Goal: Communication & Community: Answer question/provide support

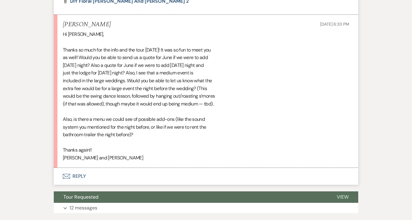
scroll to position [512, 0]
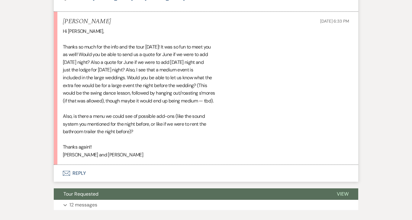
click at [73, 171] on button "Envelope Reply" at bounding box center [206, 173] width 304 height 17
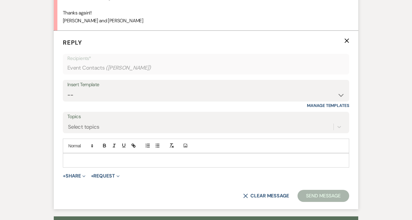
scroll to position [661, 0]
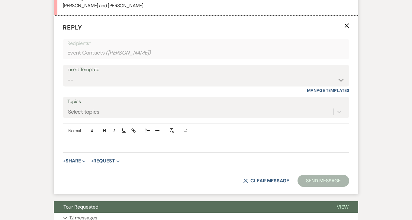
click at [93, 142] on p at bounding box center [206, 145] width 276 height 7
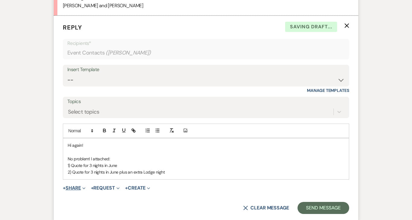
click at [75, 187] on button "+ Share Expand" at bounding box center [74, 188] width 23 height 5
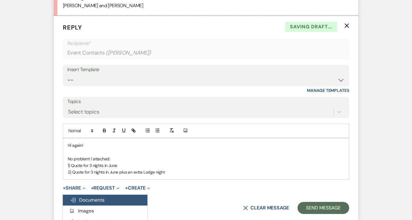
click at [96, 201] on span "Doc Upload Documents" at bounding box center [87, 200] width 34 height 6
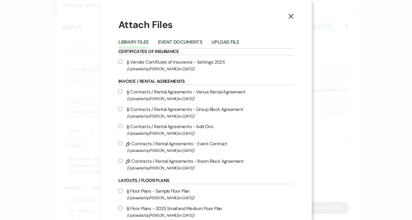
click at [224, 38] on li "Upload File" at bounding box center [229, 43] width 37 height 10
click at [224, 43] on button "Upload File" at bounding box center [224, 44] width 27 height 8
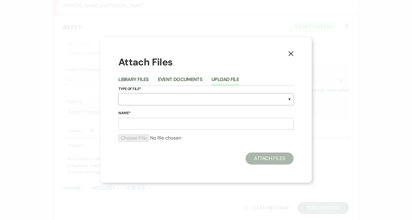
click at [147, 102] on select "Special Event Insurance Vendor Certificate of Insurance Contracts / Rental Agre…" at bounding box center [205, 100] width 175 height 12
select select "8"
click at [140, 123] on input "Name*" at bounding box center [205, 124] width 175 height 12
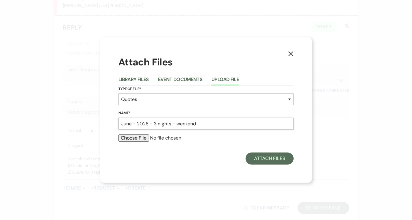
type input "June - 2026 - 3 nights - weekend"
click at [222, 105] on select "Special Event Insurance Vendor Certificate of Insurance Contracts / Rental Agre…" at bounding box center [205, 100] width 175 height 12
click at [129, 139] on input "file" at bounding box center [205, 138] width 175 height 7
type input "C:\fakepath\[PERSON_NAME] [PERSON_NAME][DATE] nights.pdf"
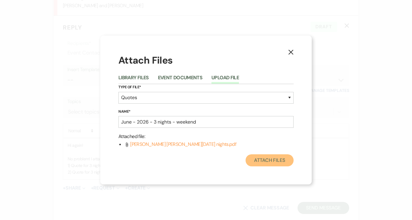
click at [269, 161] on button "Attach Files" at bounding box center [269, 160] width 48 height 12
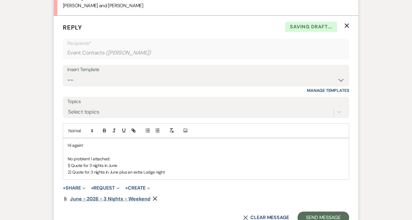
scroll to position [684, 0]
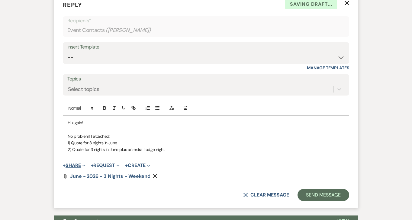
click at [75, 165] on button "+ Share Expand" at bounding box center [74, 165] width 23 height 5
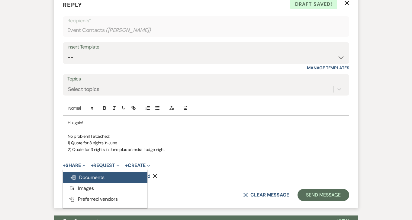
click at [86, 176] on span "Doc Upload Documents" at bounding box center [87, 177] width 34 height 6
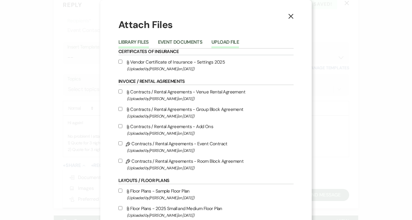
click at [233, 43] on button "Upload File" at bounding box center [224, 44] width 27 height 8
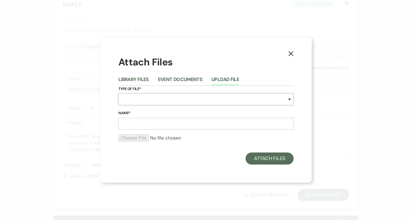
click at [199, 99] on select "Special Event Insurance Vendor Certificate of Insurance Contracts / Rental Agre…" at bounding box center [205, 100] width 175 height 12
select select "8"
click at [175, 125] on input "Name*" at bounding box center [205, 124] width 175 height 12
type input "June - 2026 - 3 nights plus Lodge - weekend"
click at [229, 138] on input "file" at bounding box center [205, 138] width 175 height 7
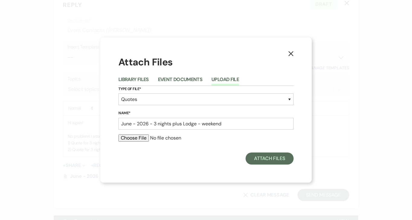
type input "C:\fakepath\[PERSON_NAME] [PERSON_NAME][DATE] nights plus extra lodge.pdf"
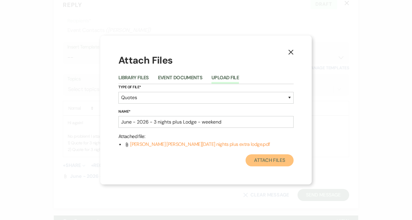
click at [271, 162] on button "Attach Files" at bounding box center [269, 160] width 48 height 12
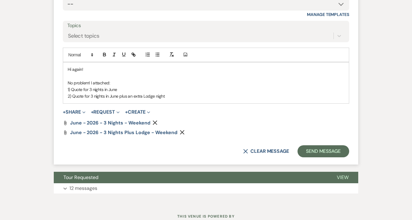
scroll to position [739, 0]
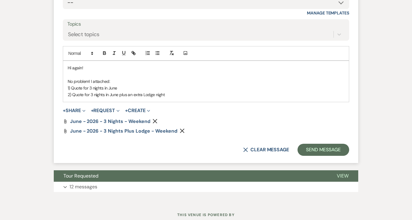
click at [197, 94] on p "2) Quote for 3 nights in June plus an extra Lodge night" at bounding box center [206, 94] width 276 height 7
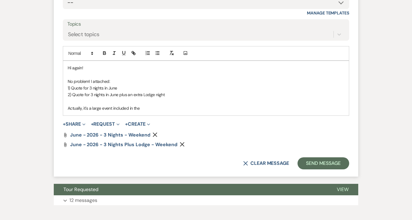
click at [101, 109] on p "Actually, it's a large event included in the" at bounding box center [206, 108] width 276 height 7
click at [160, 110] on p "Actually, it's a large extra event included in the" at bounding box center [206, 108] width 276 height 7
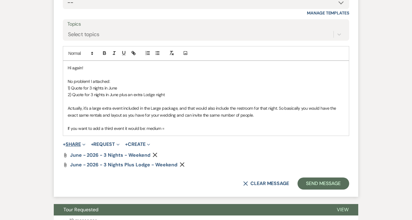
click at [76, 143] on button "+ Share Expand" at bounding box center [74, 144] width 23 height 5
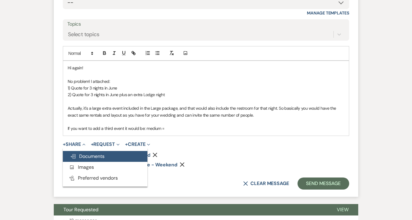
click at [108, 155] on button "Doc Upload Documents" at bounding box center [105, 156] width 84 height 11
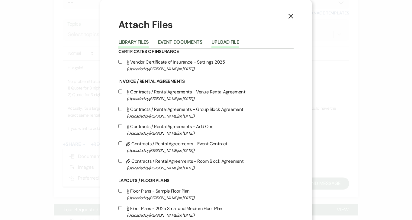
click at [234, 43] on button "Upload File" at bounding box center [224, 44] width 27 height 8
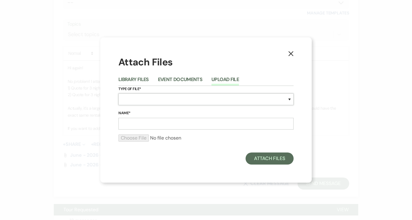
click at [148, 98] on select "Special Event Insurance Vendor Certificate of Insurance Contracts / Rental Agre…" at bounding box center [205, 100] width 175 height 12
select select "8"
click at [133, 120] on input "Name*" at bounding box center [205, 124] width 175 height 12
type input "Add Ons"
click at [189, 110] on label "Name*" at bounding box center [205, 113] width 175 height 7
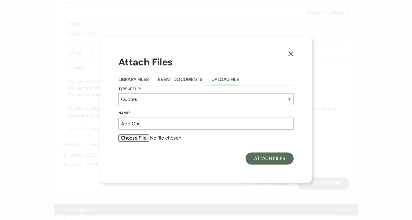
click at [189, 118] on input "Add Ons" at bounding box center [205, 124] width 175 height 12
click at [114, 129] on div "X Attach Files Library Files Event Documents Upload File Type of File* Special …" at bounding box center [205, 109] width 211 height 145
click at [124, 140] on input "file" at bounding box center [205, 138] width 175 height 7
type input "C:\fakepath\Add Ons - updated [DATE].docx"
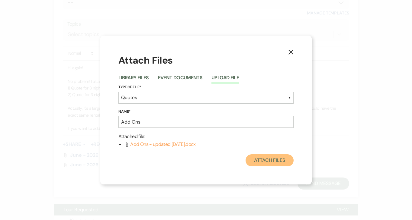
click at [266, 163] on button "Attach Files" at bounding box center [269, 160] width 48 height 12
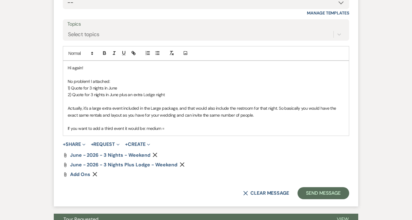
click at [182, 128] on p "If you want to add a third event it would be: medium =" at bounding box center [206, 128] width 276 height 7
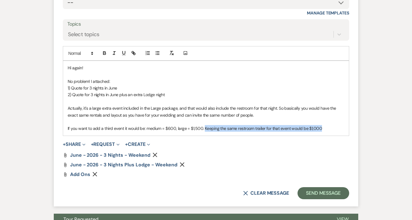
click at [203, 128] on p "If you want to add a third event it would be: medium = $600, large = $1,500. Ke…" at bounding box center [206, 128] width 276 height 7
click at [201, 130] on p "If you want to add a third event it would be: medium = $600, large = $1,500. Yo…" at bounding box center [206, 128] width 276 height 7
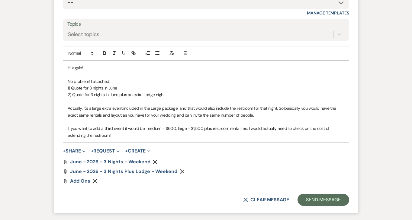
click at [94, 182] on icon "Remove" at bounding box center [94, 181] width 5 height 5
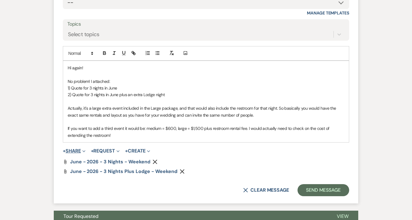
click at [72, 150] on button "+ Share Expand" at bounding box center [74, 151] width 23 height 5
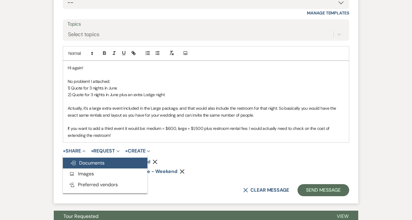
click at [87, 163] on span "Doc Upload Documents" at bounding box center [87, 163] width 34 height 6
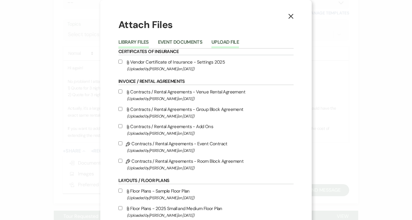
click at [228, 42] on button "Upload File" at bounding box center [224, 44] width 27 height 8
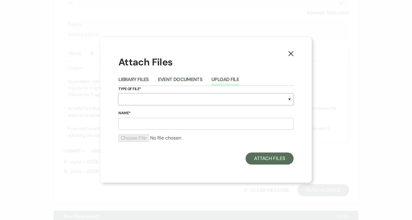
click at [151, 100] on select "Special Event Insurance Vendor Certificate of Insurance Contracts / Rental Agre…" at bounding box center [205, 100] width 175 height 12
select select "8"
click at [136, 125] on input "Name*" at bounding box center [205, 124] width 175 height 12
type input "Add Ons"
click at [156, 112] on label "Name*" at bounding box center [205, 113] width 175 height 7
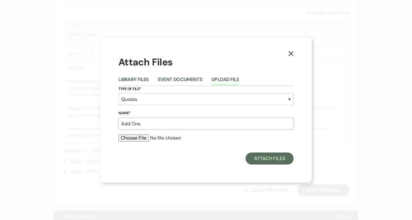
click at [156, 118] on input "Add Ons" at bounding box center [205, 124] width 175 height 12
click at [114, 157] on div "X Attach Files Library Files Event Documents Upload File Type of File* Special …" at bounding box center [205, 109] width 211 height 145
click at [131, 140] on input "file" at bounding box center [205, 138] width 175 height 7
type input "C:\fakepath\Add Ons - updated [DATE].docx"
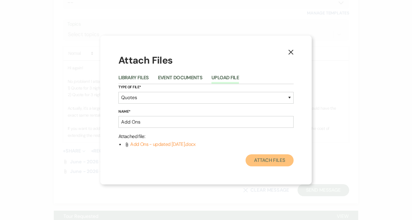
click at [273, 162] on button "Attach Files" at bounding box center [269, 160] width 48 height 12
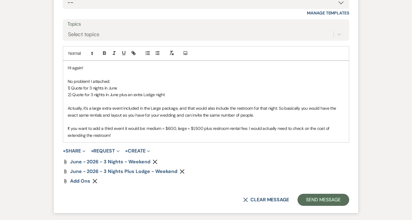
click at [121, 135] on p "If you want to add a third event it would be: medium = $600, large = $1,500 plu…" at bounding box center [206, 132] width 276 height 14
click at [111, 109] on p "Actually, it's a large extra event included in the Large package, and that woul…" at bounding box center [206, 112] width 276 height 14
drag, startPoint x: 122, startPoint y: 107, endPoint x: 83, endPoint y: 109, distance: 39.0
click at [83, 109] on p "Actually, it's a large extra event included in the Large package, and that woul…" at bounding box center [206, 112] width 276 height 14
click at [164, 108] on p "Actually, the extra event included in the Large package, and that would also in…" at bounding box center [206, 112] width 276 height 14
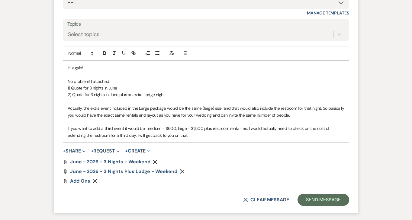
click at [195, 136] on p "If you want to add a third event it would be: medium = $600, large = $1,500 plu…" at bounding box center [206, 132] width 276 height 14
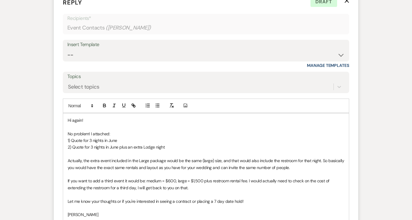
scroll to position [687, 0]
click at [177, 148] on p "2) Quote for 3 nights in June plus an extra Lodge night" at bounding box center [206, 146] width 276 height 7
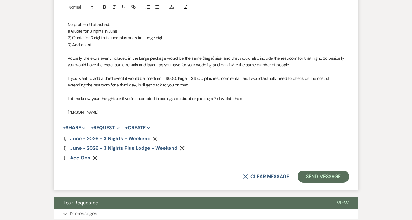
scroll to position [796, 0]
click at [328, 174] on button "Send Message" at bounding box center [323, 176] width 52 height 12
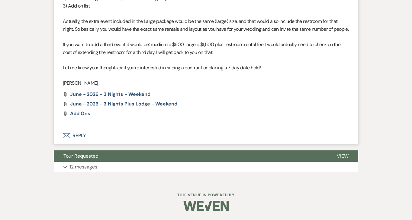
scroll to position [742, 0]
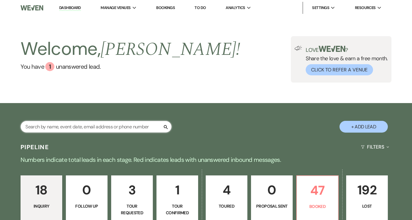
click at [114, 127] on input "text" at bounding box center [96, 127] width 151 height 12
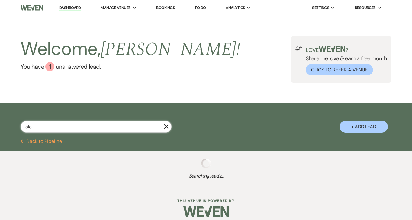
type input "alex"
select select "2"
select select "8"
select select "5"
select select "8"
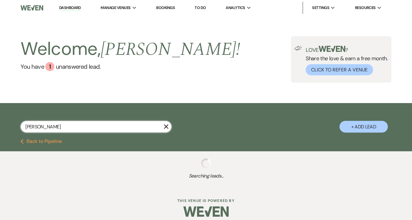
select select "10"
select select "8"
select select "10"
select select "8"
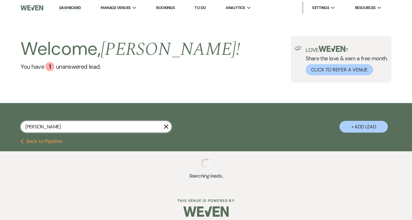
select select "8"
select select "5"
select select "8"
select select "10"
select select "8"
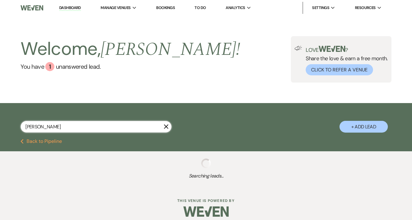
select select "5"
select select "8"
select select "5"
select select "8"
select select "5"
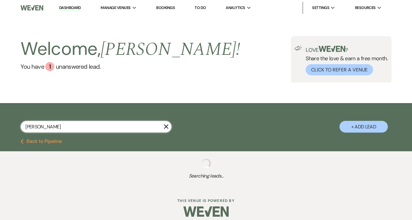
select select "8"
select select "5"
select select "8"
select select "5"
select select "8"
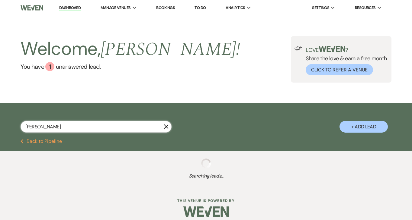
select select "5"
select select "8"
select select "5"
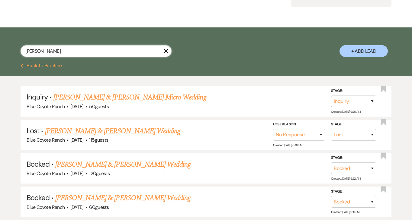
scroll to position [77, 0]
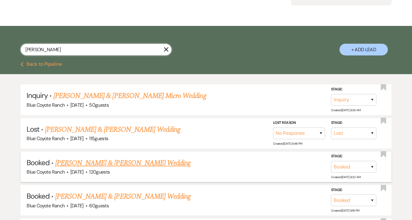
type input "alex"
click at [124, 163] on link "Sean McCarthy & Alex Veronda's Wedding" at bounding box center [122, 163] width 135 height 11
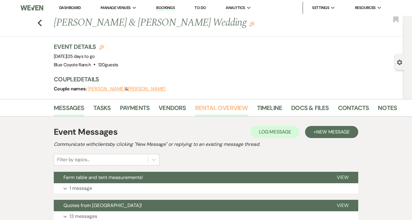
click at [211, 108] on link "Rental Overview" at bounding box center [221, 109] width 53 height 13
